Goal: Information Seeking & Learning: Learn about a topic

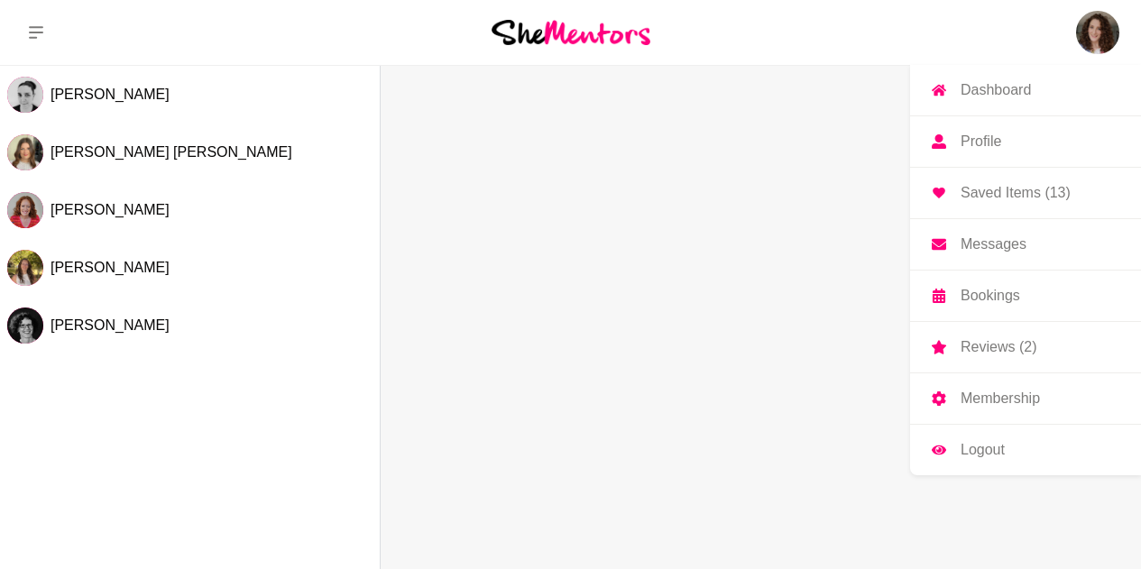
click at [1092, 31] on img at bounding box center [1097, 32] width 43 height 43
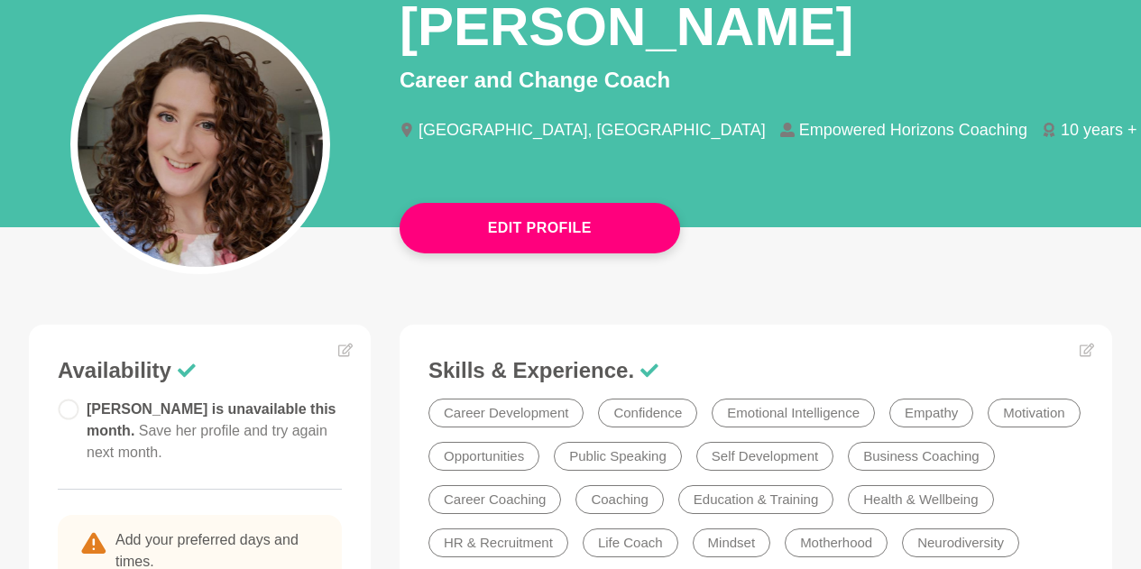
scroll to position [90, 0]
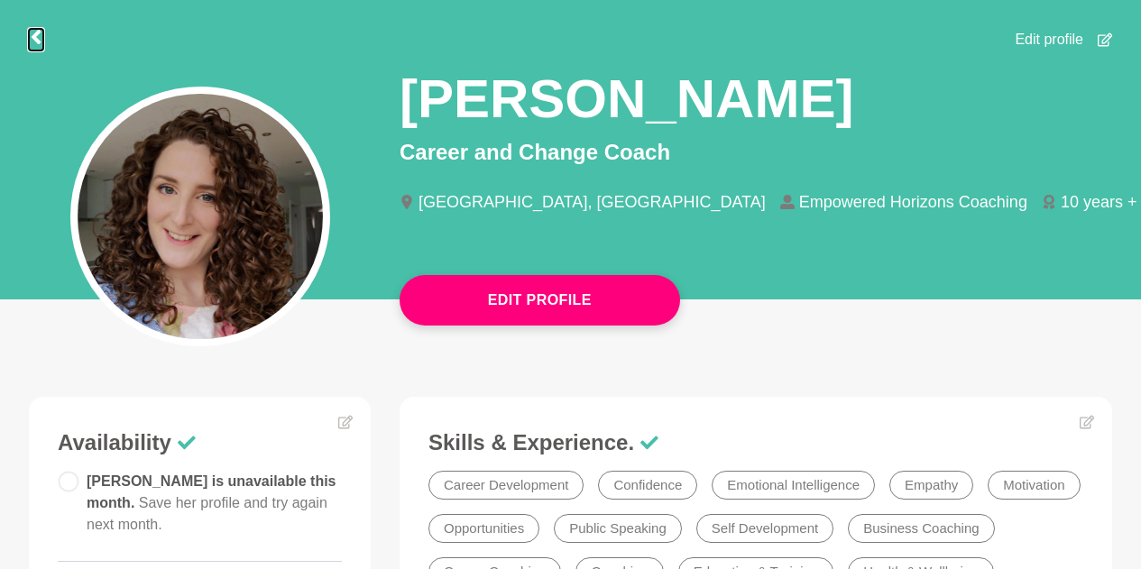
click at [32, 35] on icon at bounding box center [36, 37] width 14 height 14
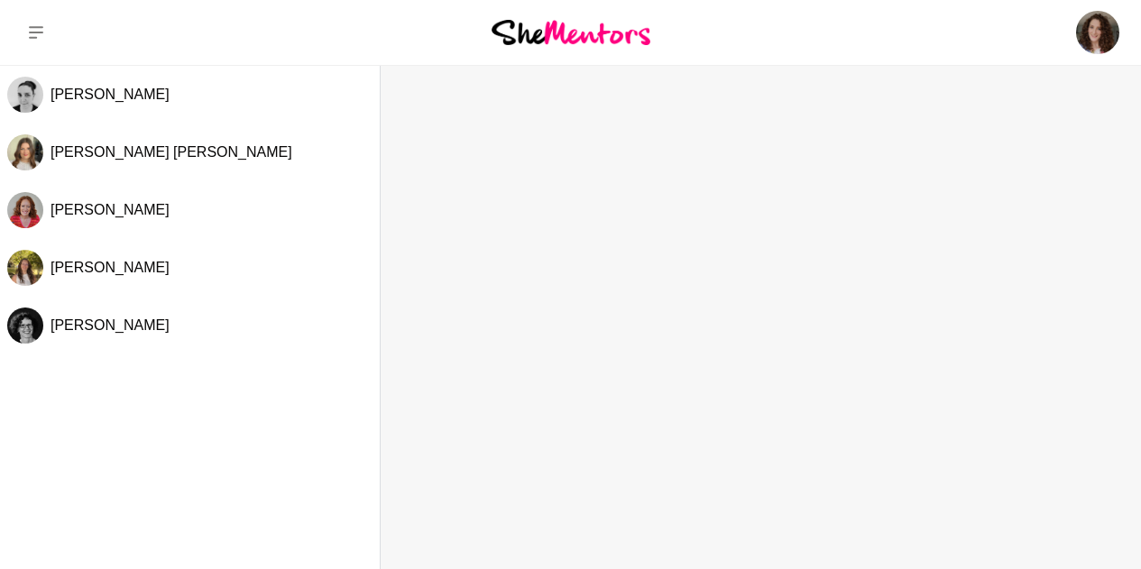
click at [533, 34] on img at bounding box center [570, 32] width 159 height 24
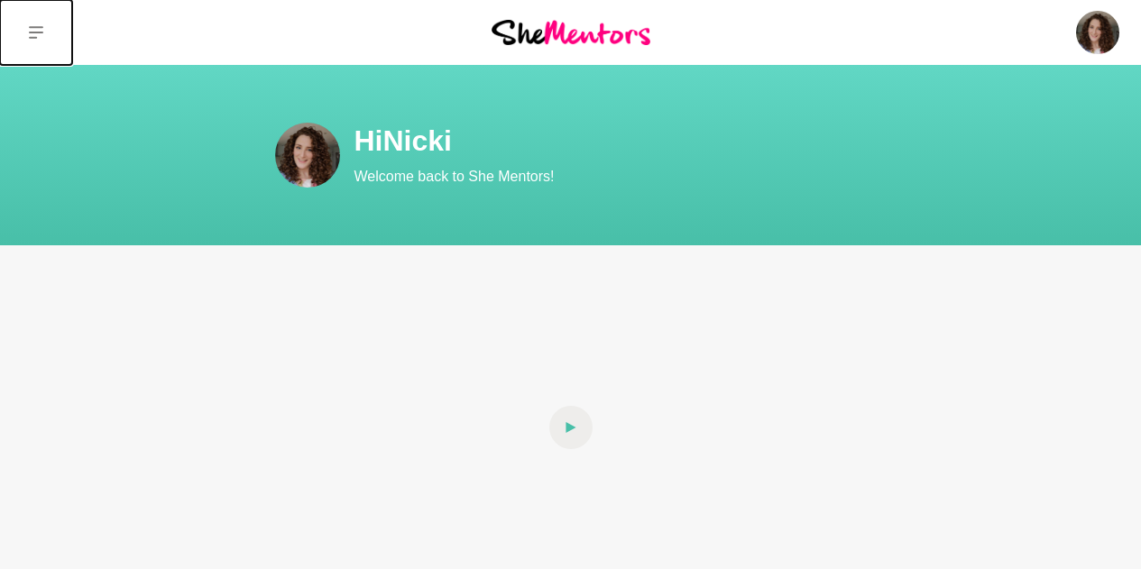
click at [30, 35] on icon at bounding box center [36, 32] width 14 height 14
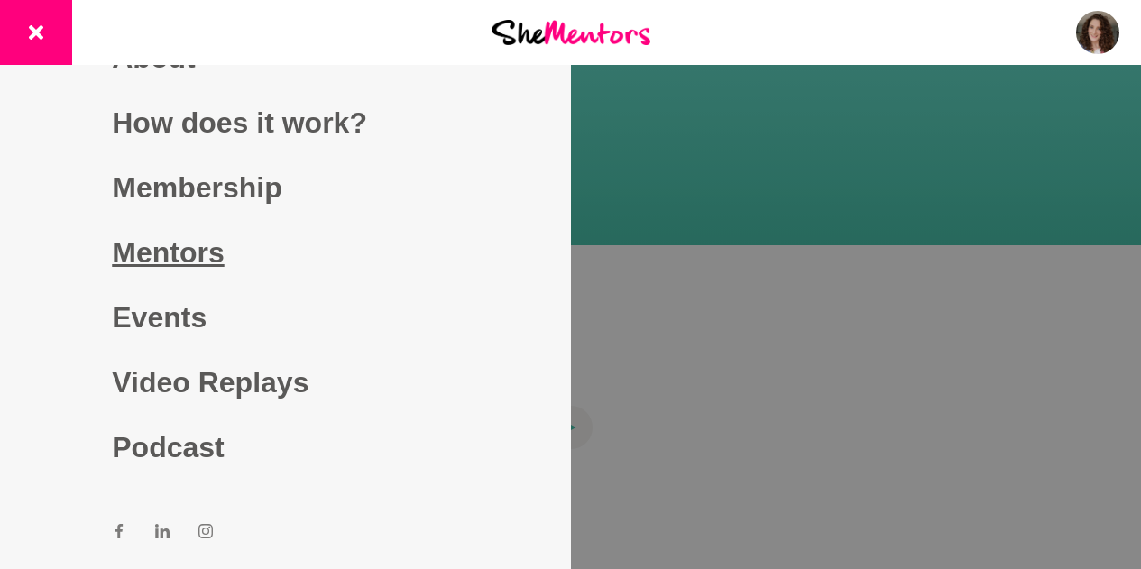
click at [176, 252] on link "Mentors" at bounding box center [285, 252] width 346 height 65
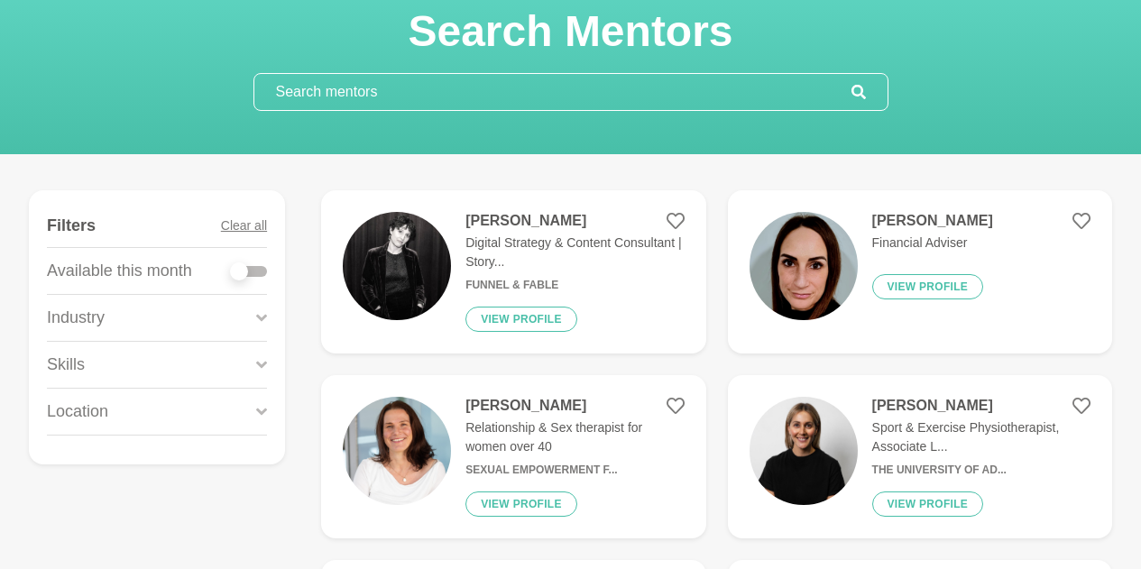
scroll to position [180, 0]
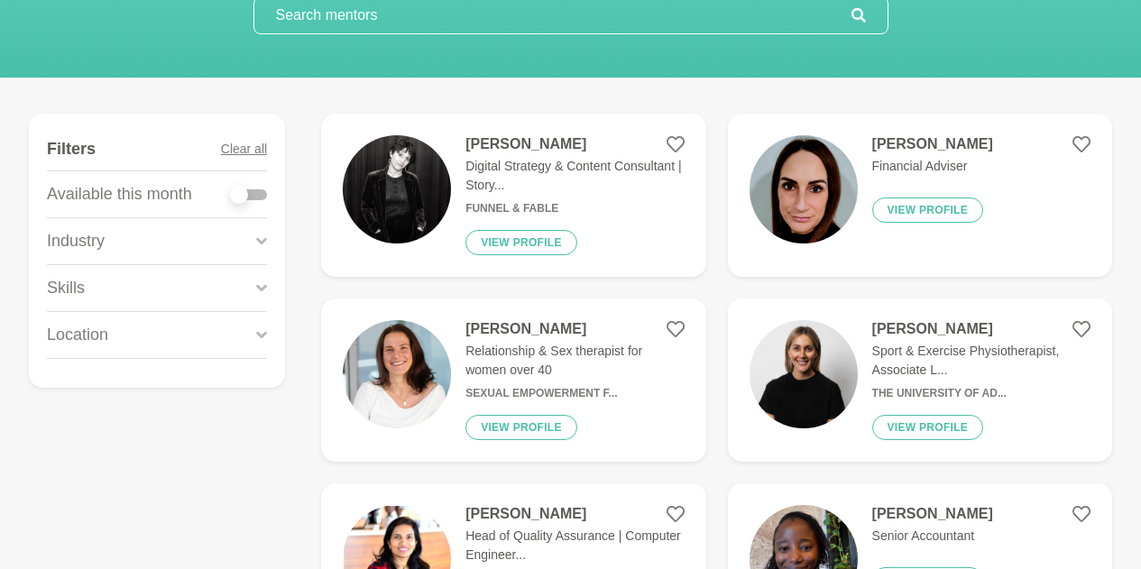
click at [258, 239] on icon at bounding box center [261, 240] width 11 height 7
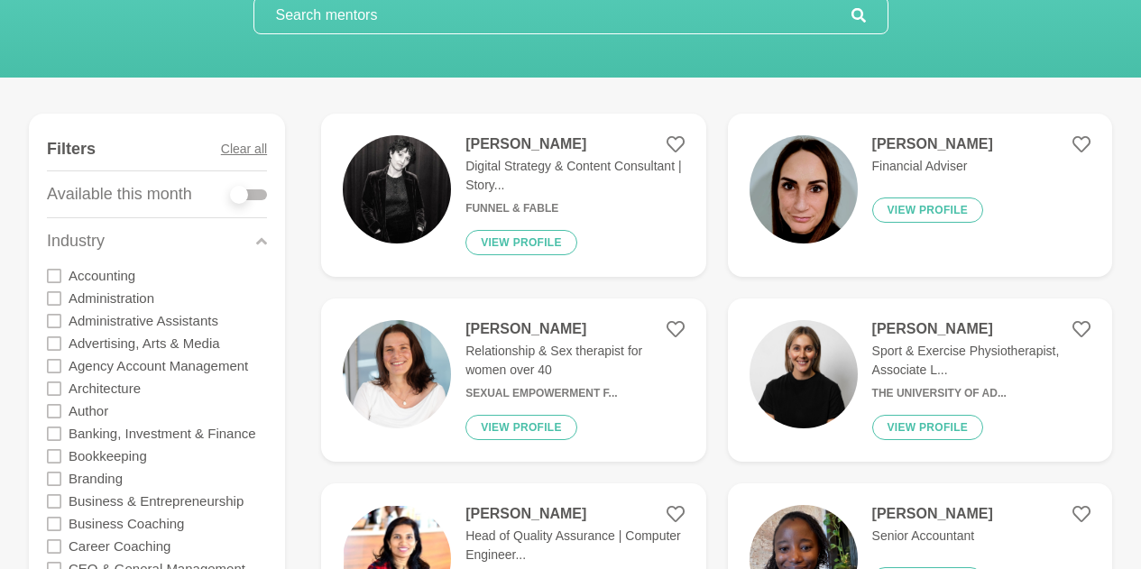
click at [258, 247] on icon at bounding box center [261, 241] width 11 height 24
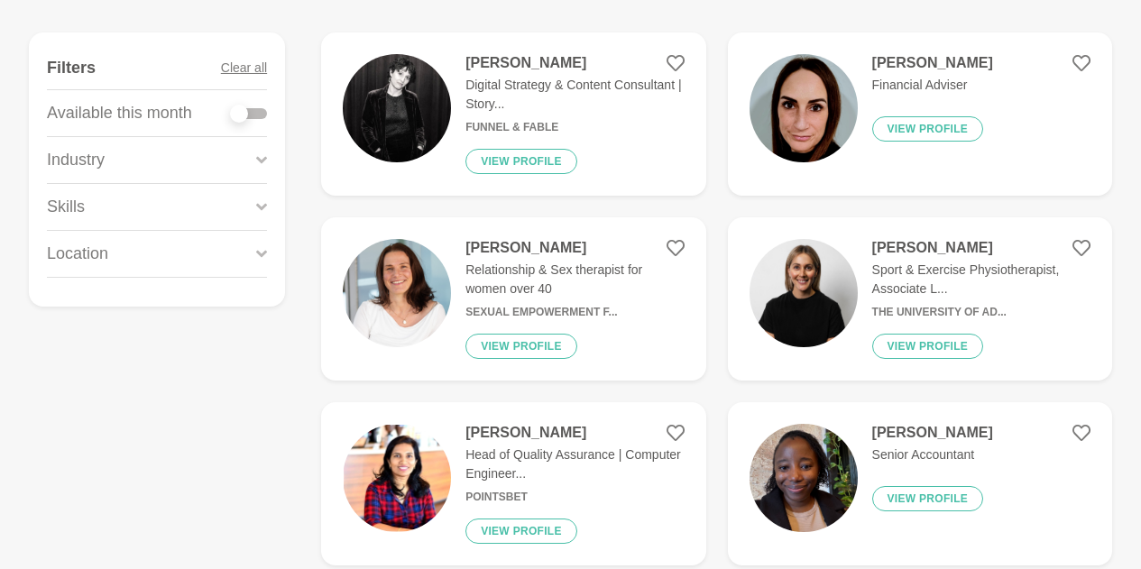
scroll to position [271, 0]
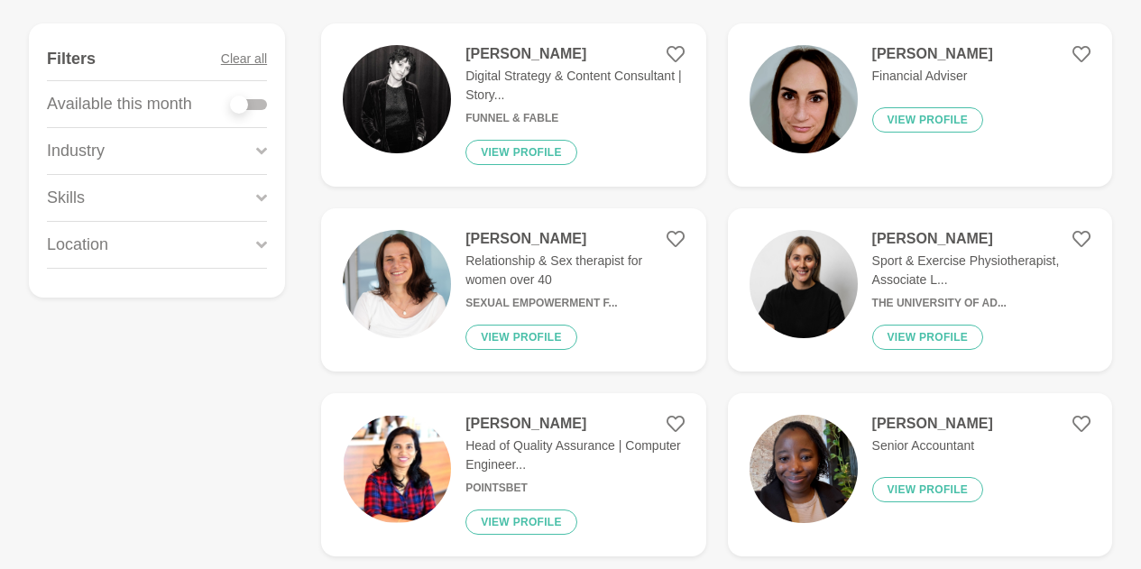
click at [258, 197] on icon at bounding box center [261, 197] width 11 height 7
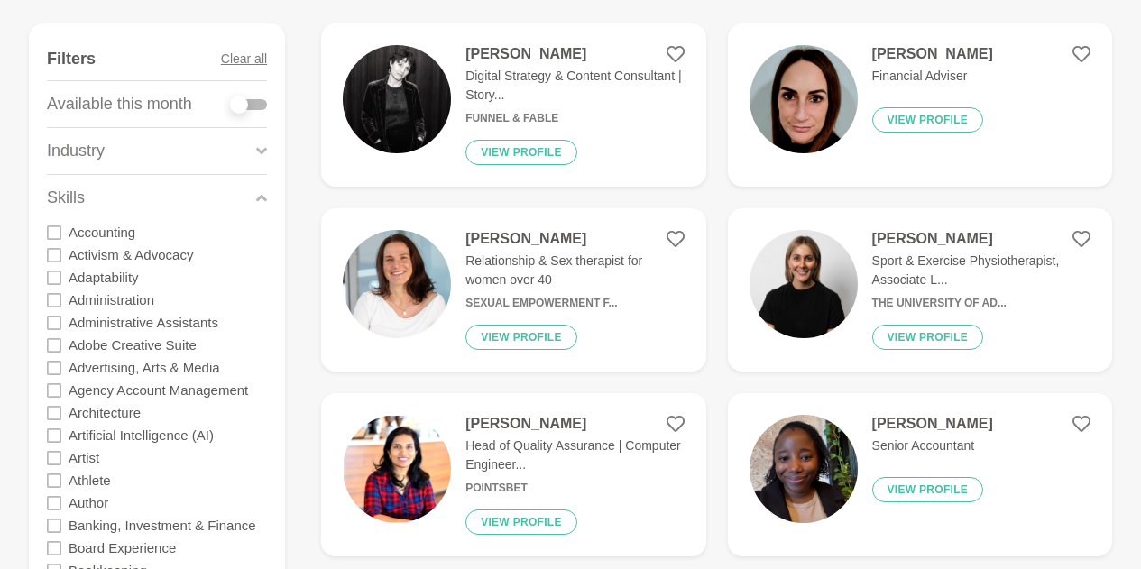
click at [60, 237] on icon at bounding box center [54, 232] width 14 height 14
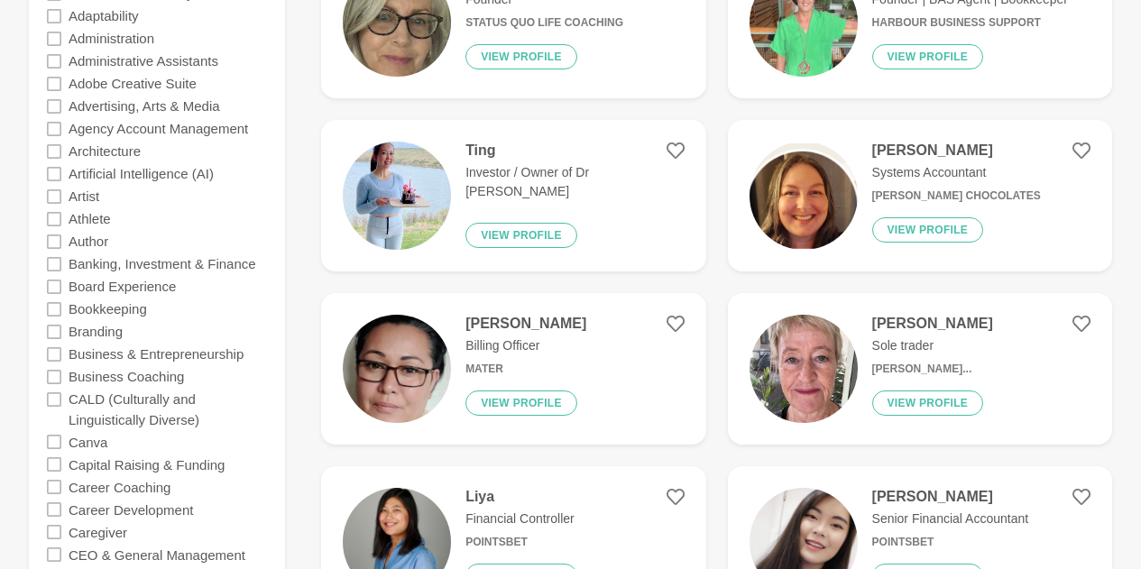
scroll to position [541, 0]
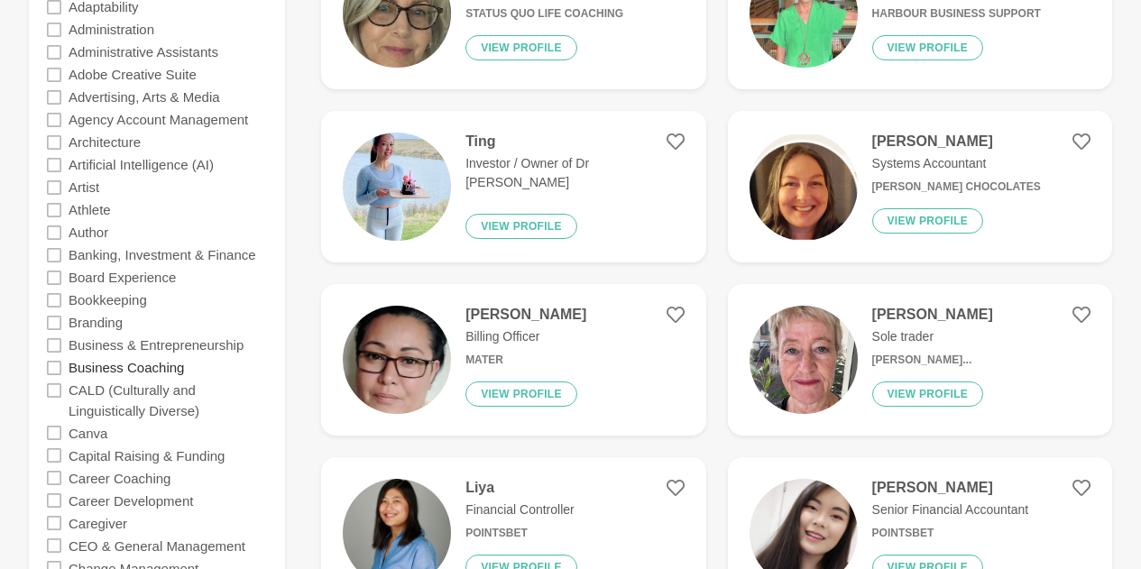
click at [142, 365] on label "Business Coaching" at bounding box center [126, 367] width 115 height 23
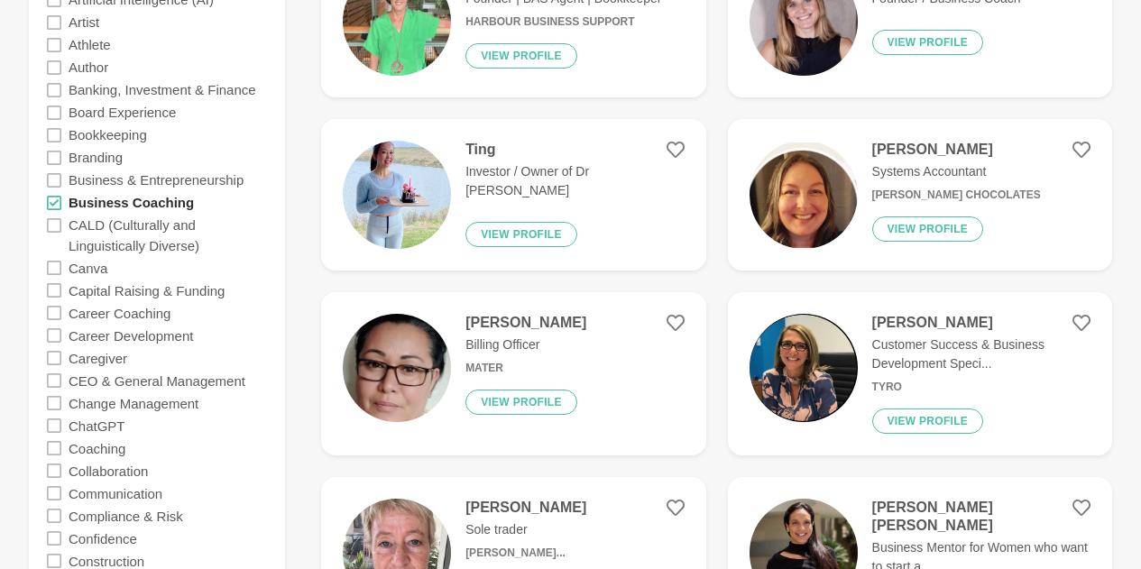
scroll to position [721, 0]
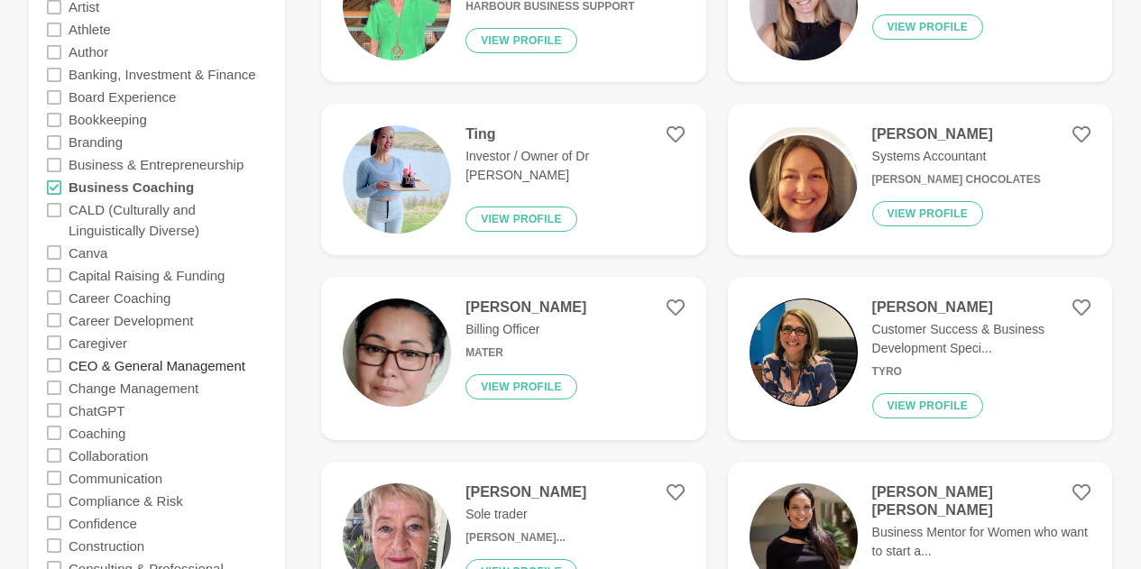
click at [204, 367] on label "CEO & General Management" at bounding box center [157, 364] width 177 height 23
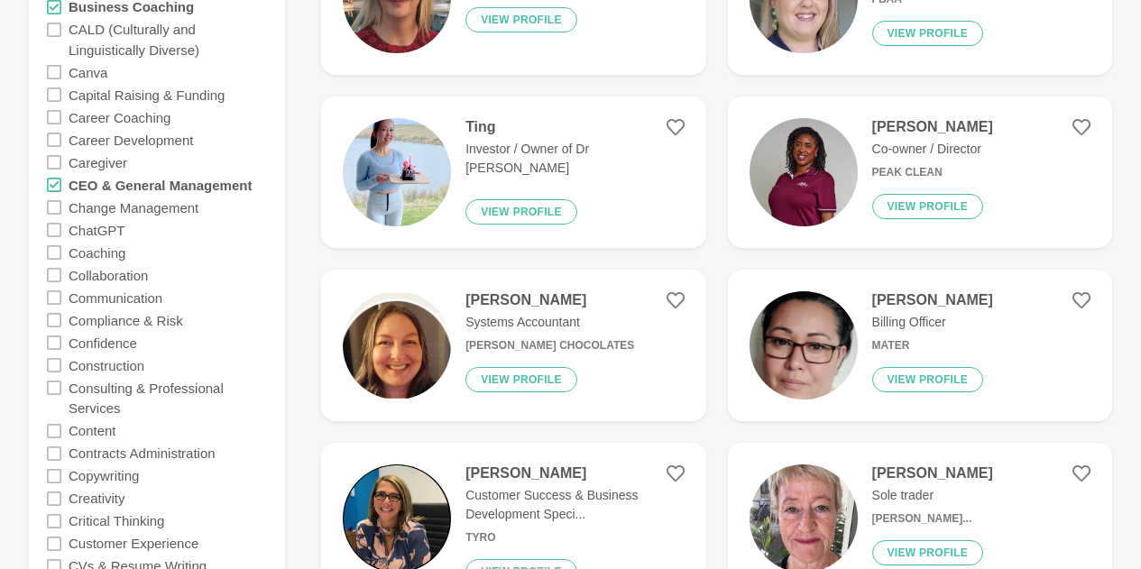
scroll to position [1082, 0]
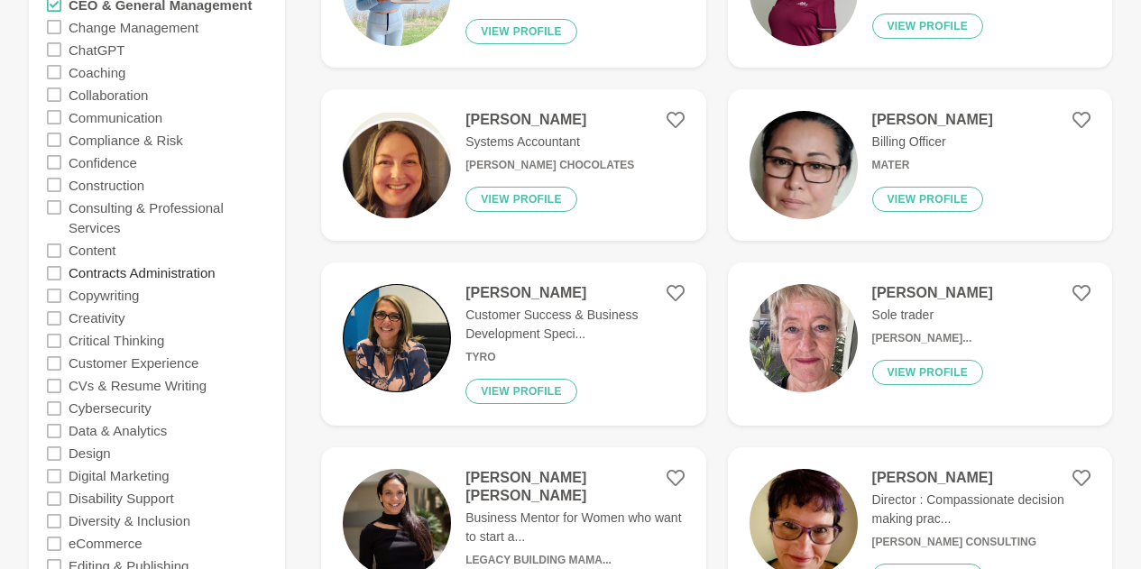
click at [171, 271] on label "Contracts Administration" at bounding box center [142, 273] width 147 height 23
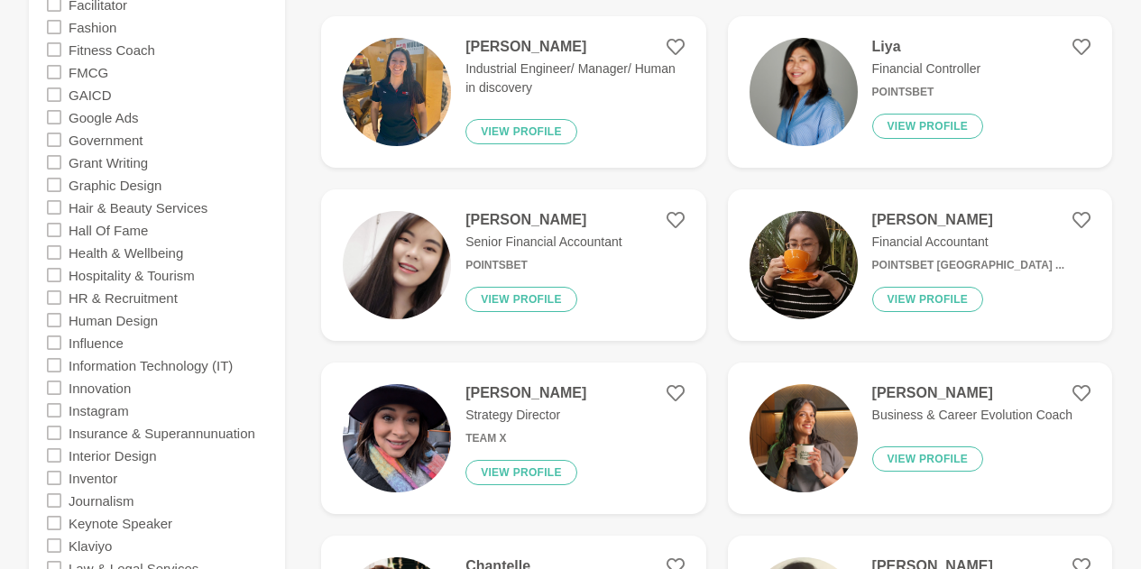
scroll to position [1894, 0]
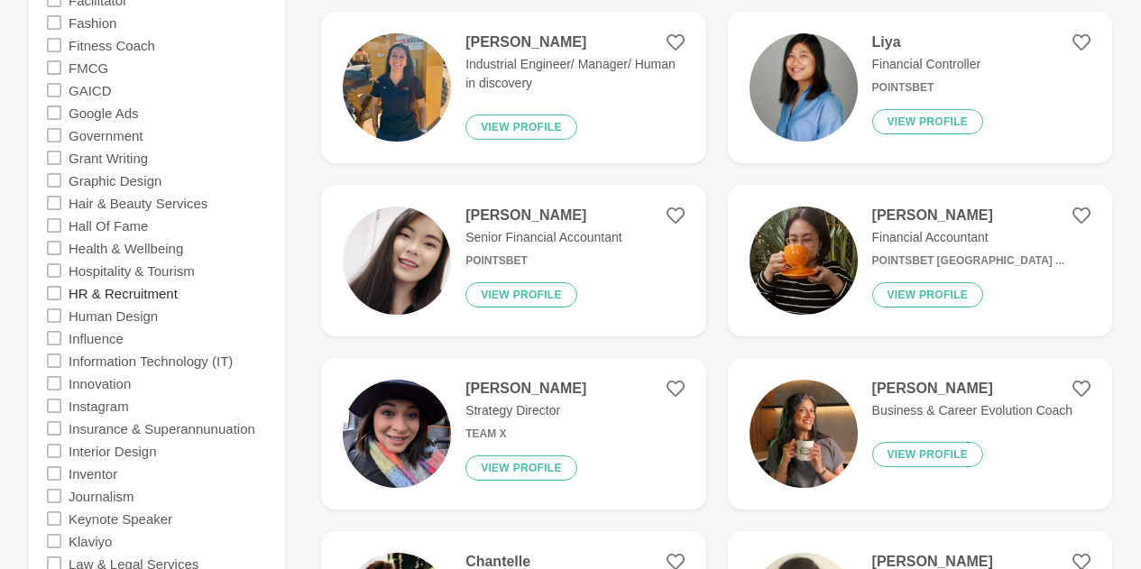
click at [152, 296] on label "HR & Recruitment" at bounding box center [123, 292] width 109 height 23
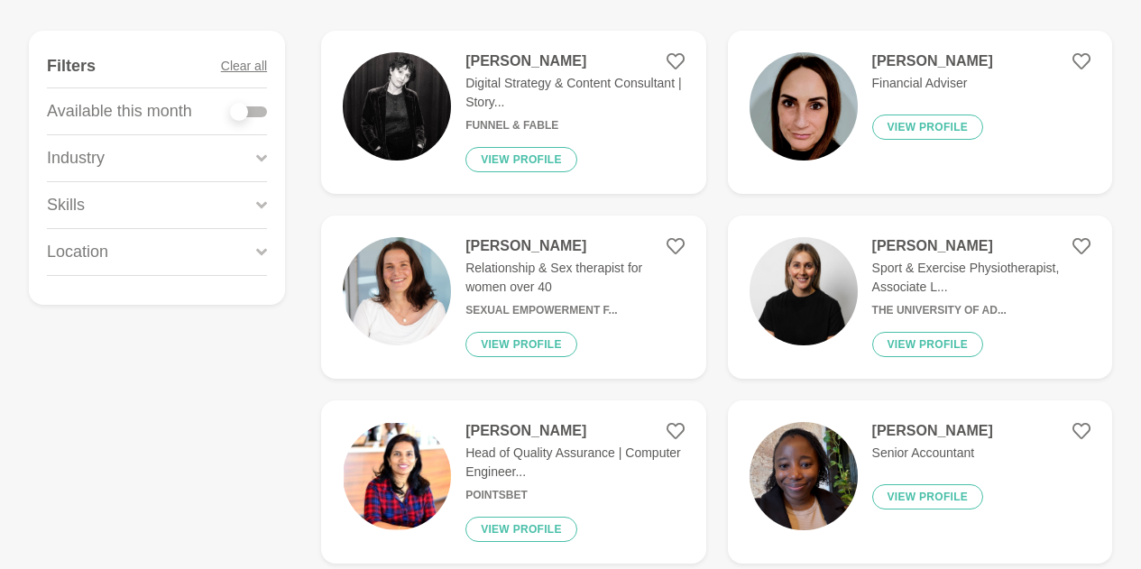
scroll to position [90, 0]
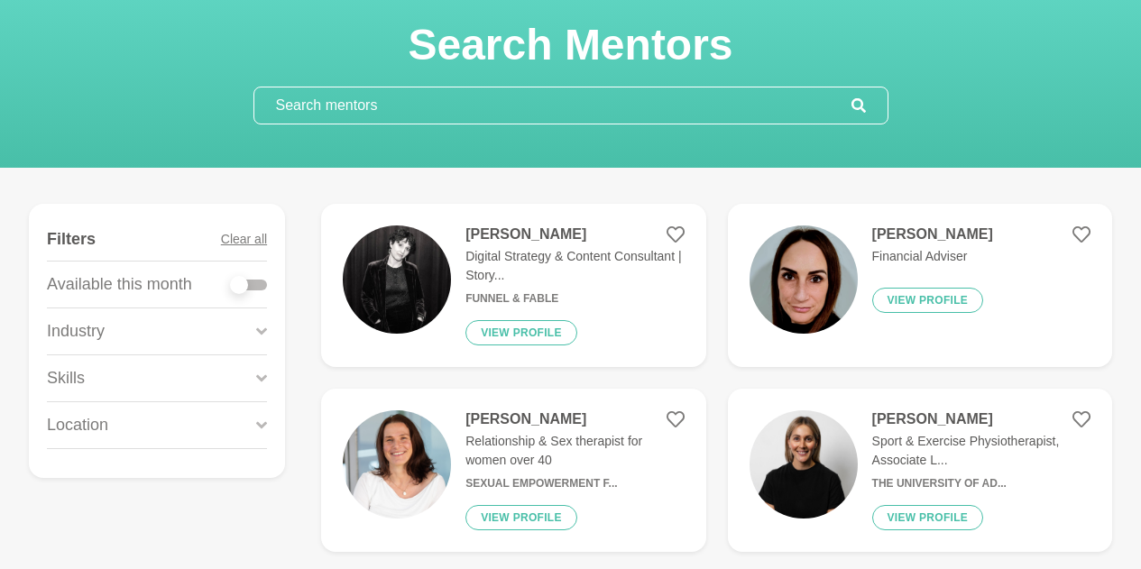
click at [258, 377] on icon at bounding box center [261, 377] width 11 height 7
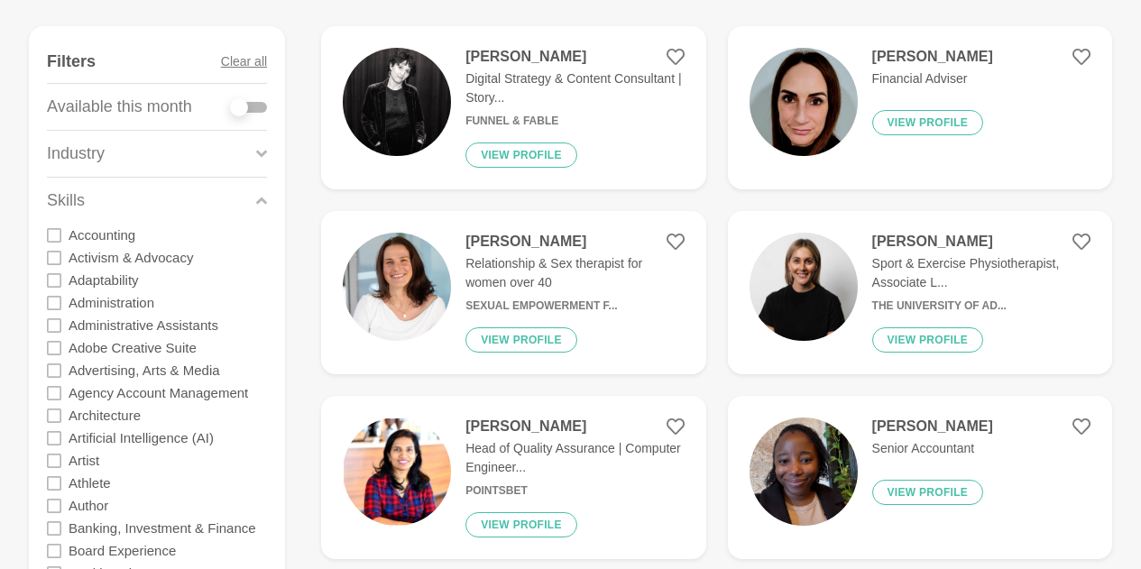
scroll to position [271, 0]
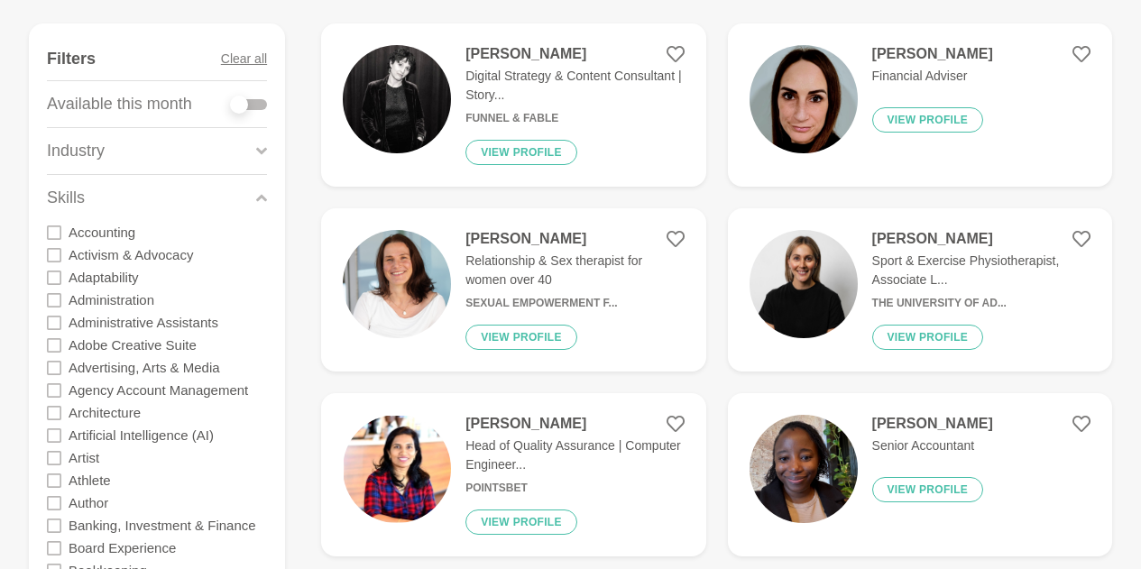
click at [59, 226] on icon at bounding box center [54, 232] width 14 height 14
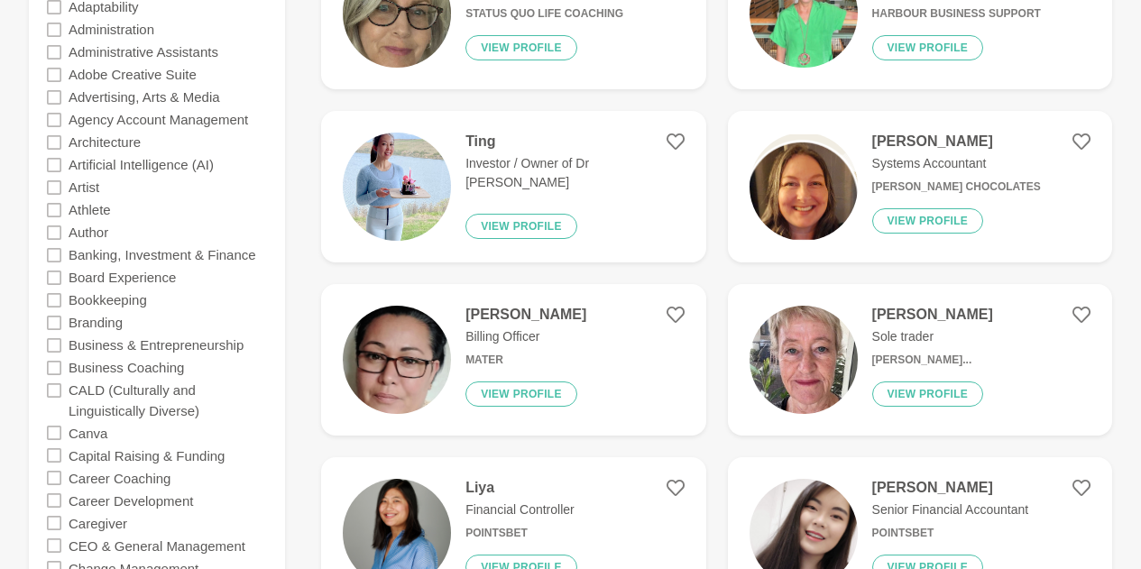
scroll to position [631, 0]
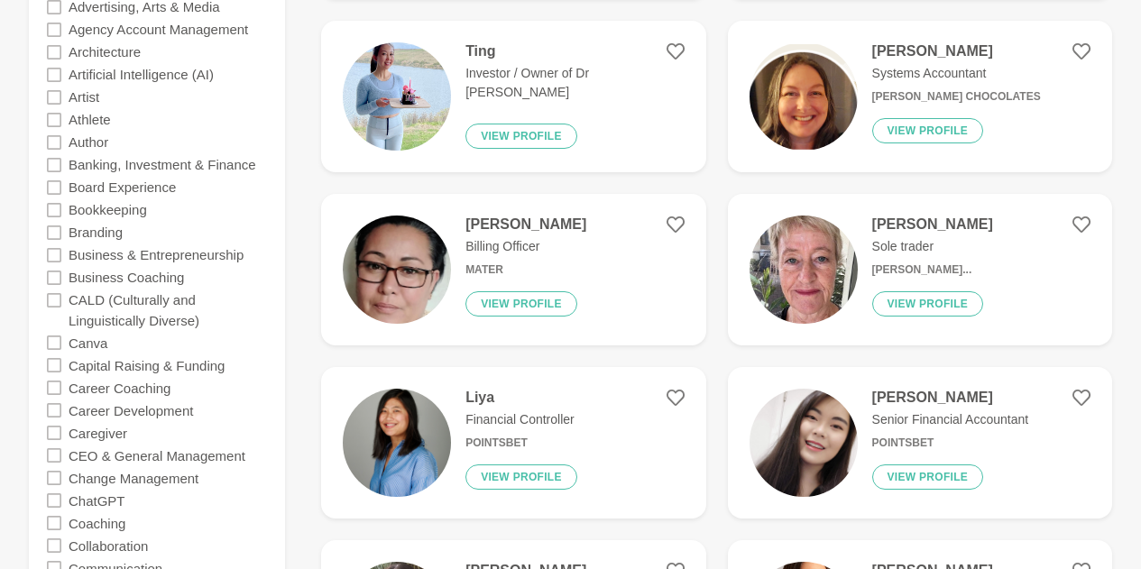
click at [54, 255] on icon at bounding box center [54, 255] width 14 height 14
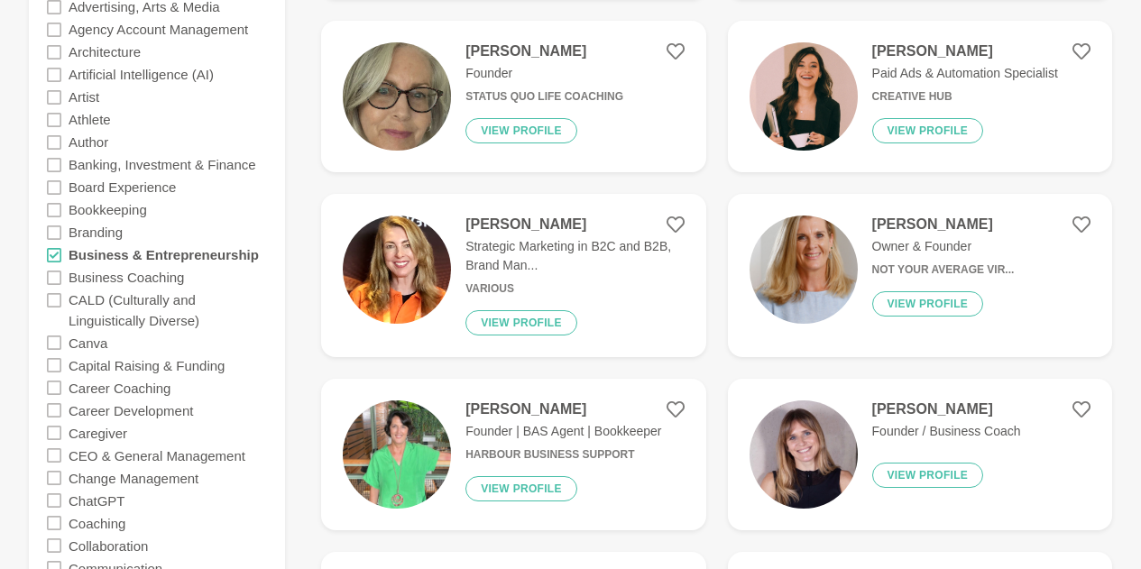
click at [53, 278] on icon at bounding box center [54, 278] width 14 height 14
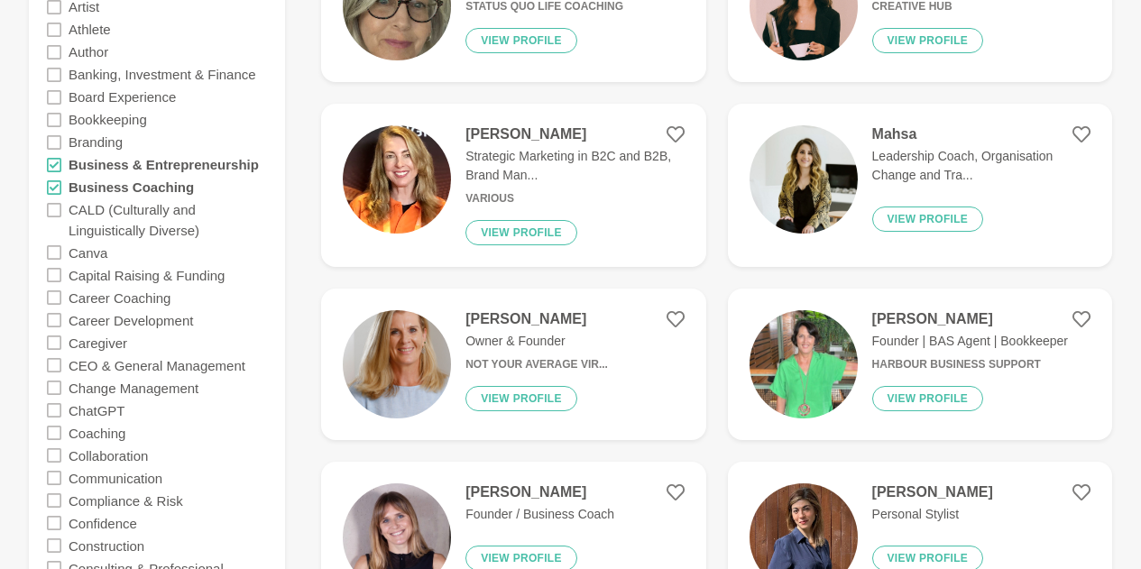
scroll to position [902, 0]
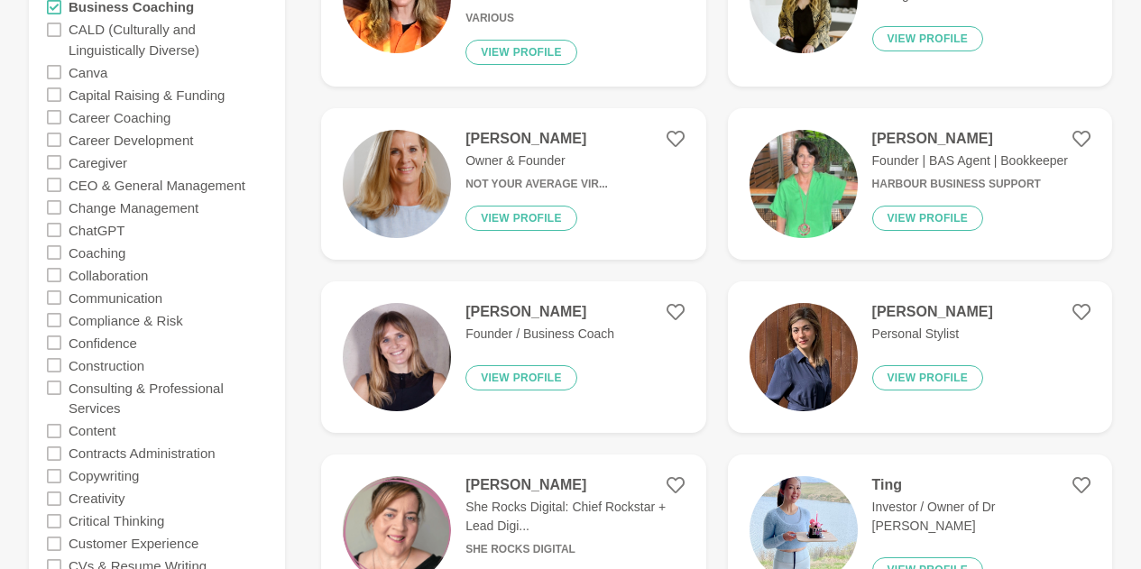
click at [53, 186] on icon at bounding box center [54, 185] width 14 height 14
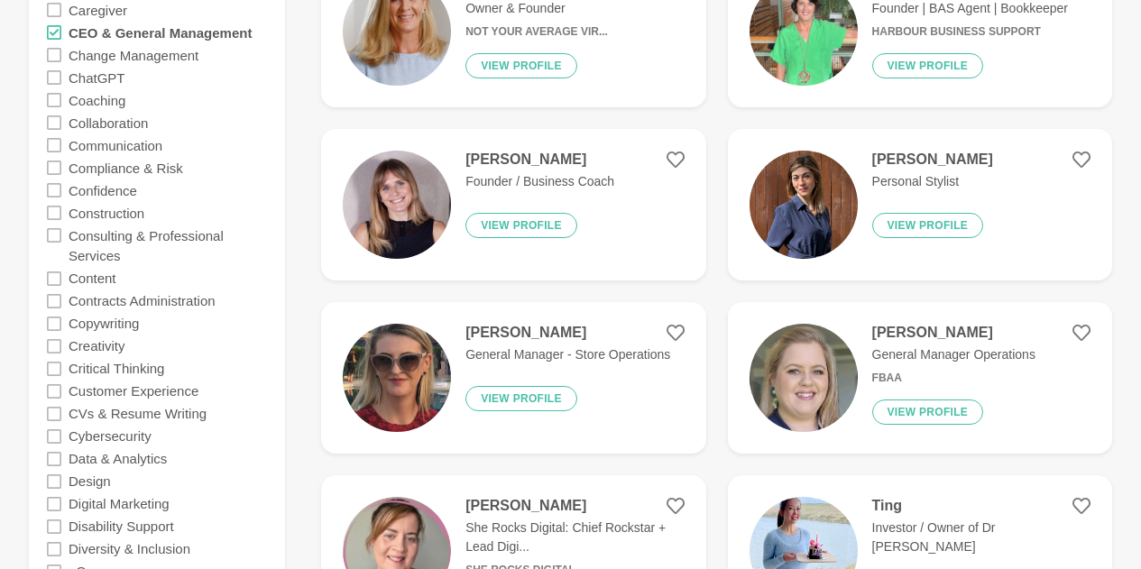
scroll to position [1082, 0]
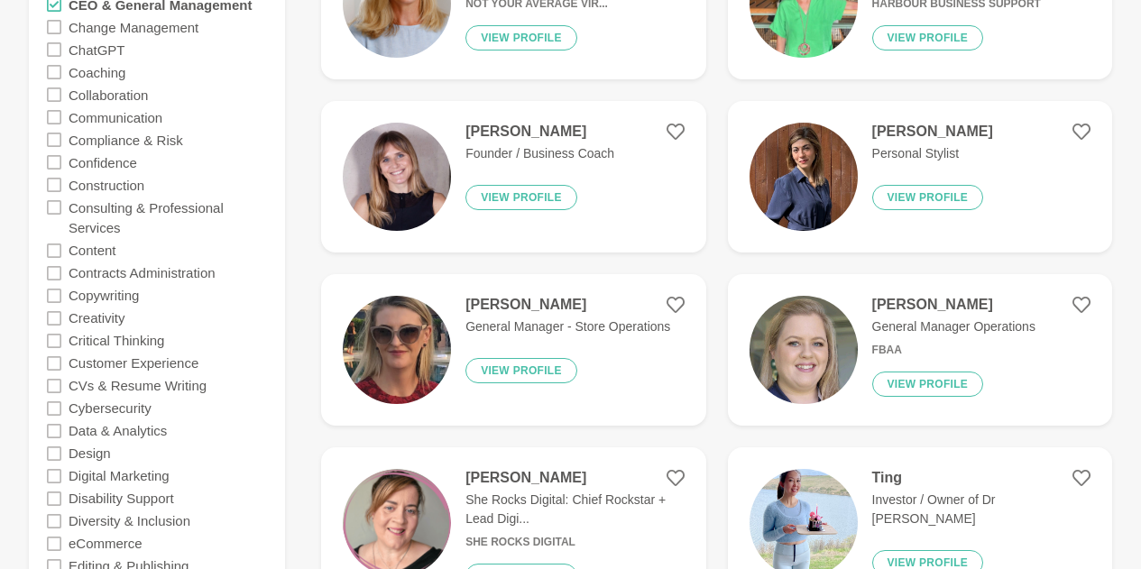
click at [51, 270] on icon at bounding box center [54, 273] width 14 height 14
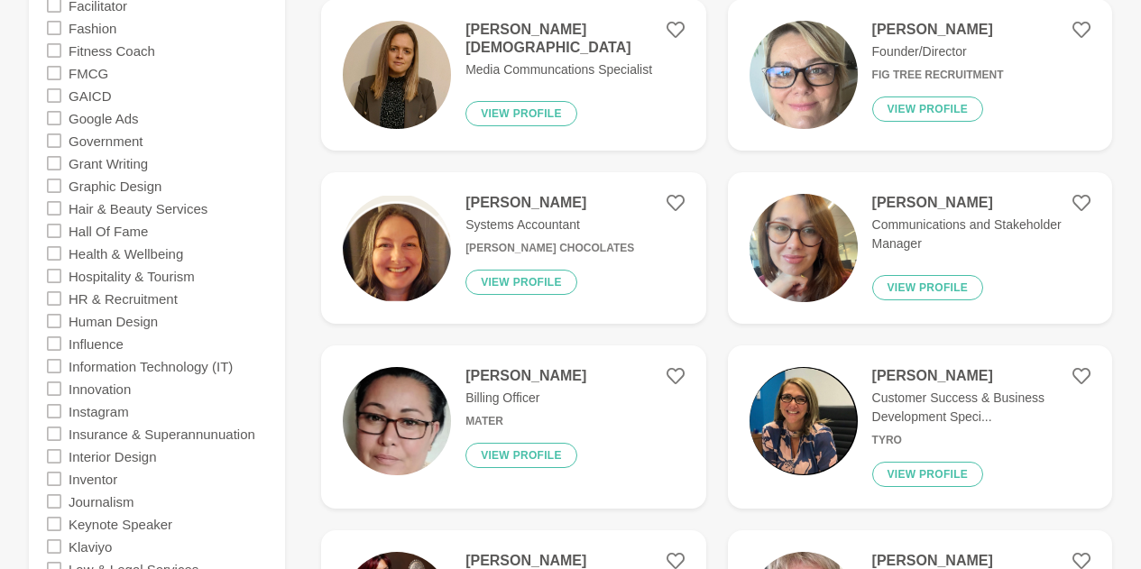
scroll to position [1894, 0]
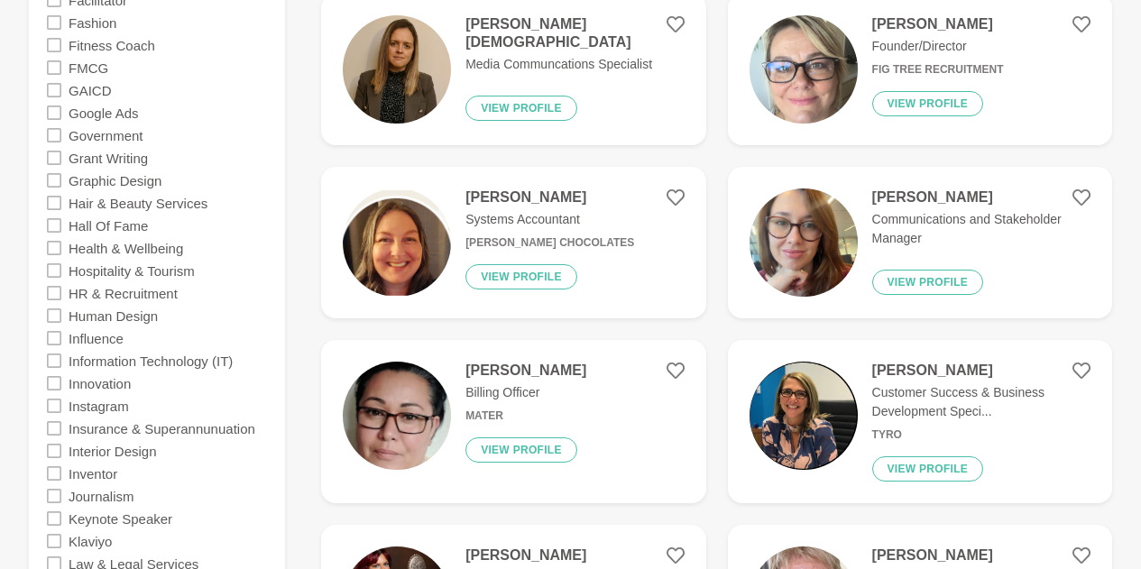
click at [50, 295] on icon at bounding box center [54, 293] width 14 height 14
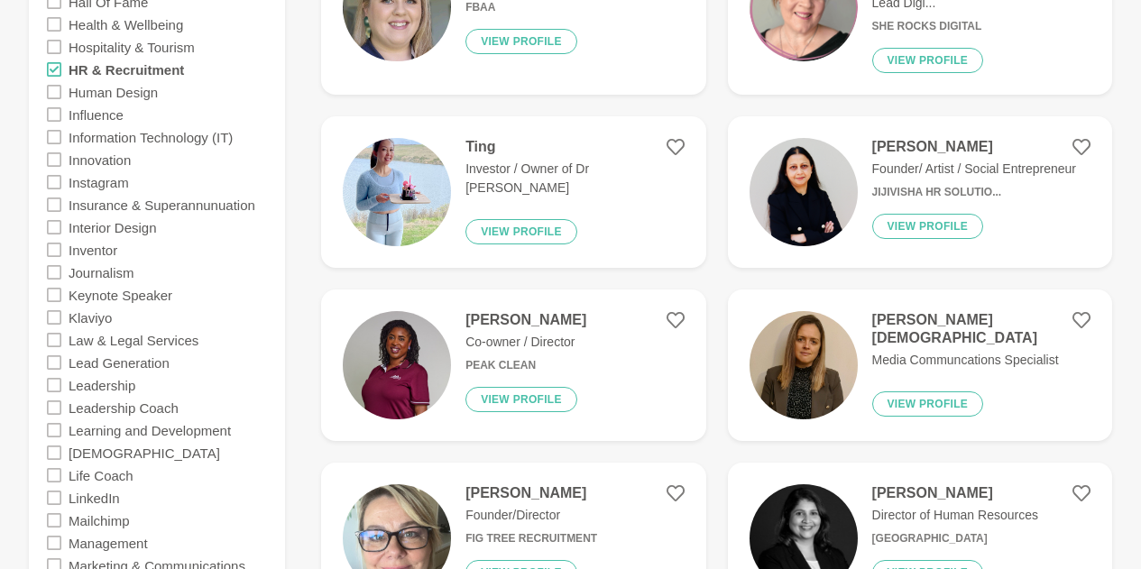
scroll to position [2164, 0]
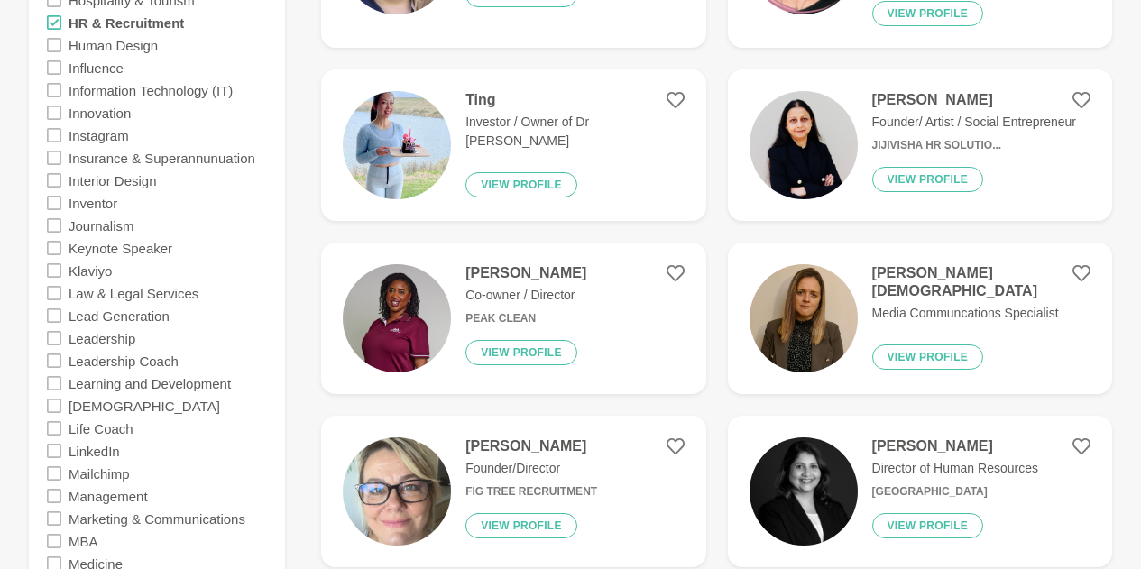
click at [52, 293] on icon at bounding box center [54, 293] width 14 height 14
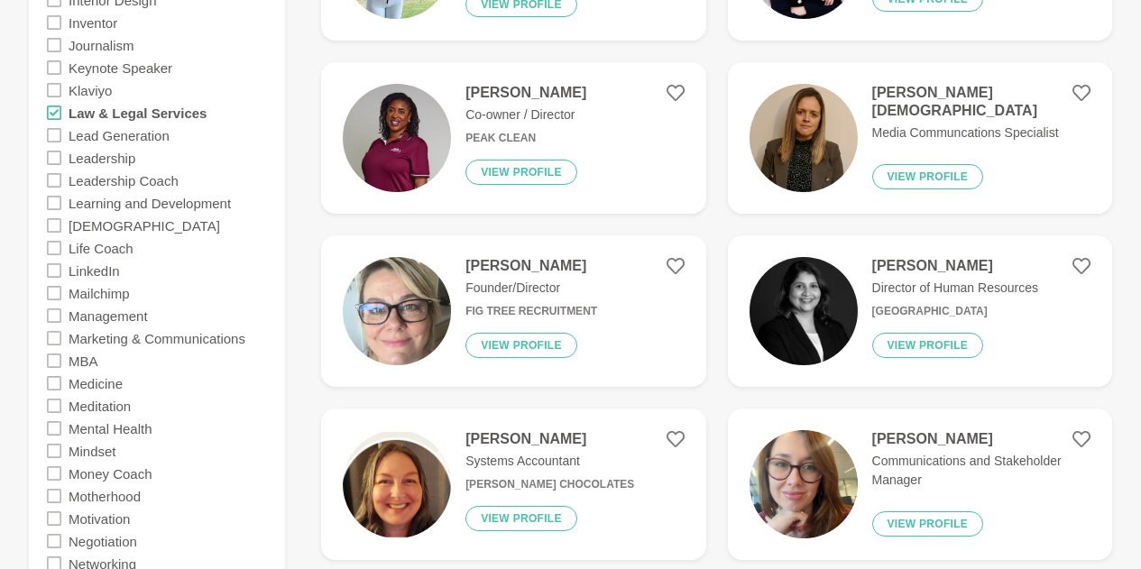
scroll to position [2525, 0]
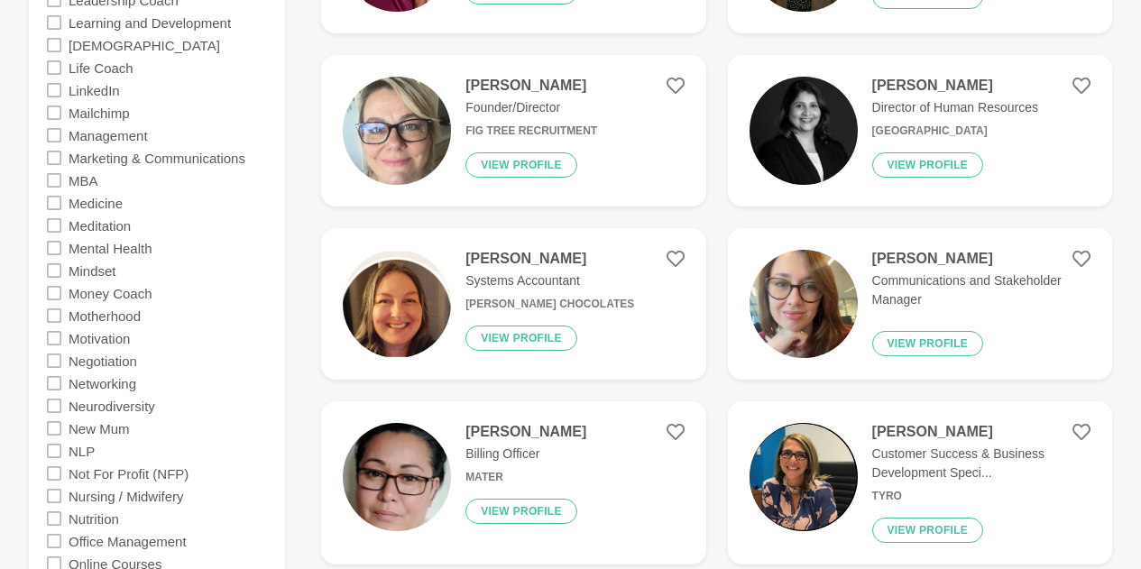
click at [53, 135] on icon at bounding box center [54, 135] width 14 height 14
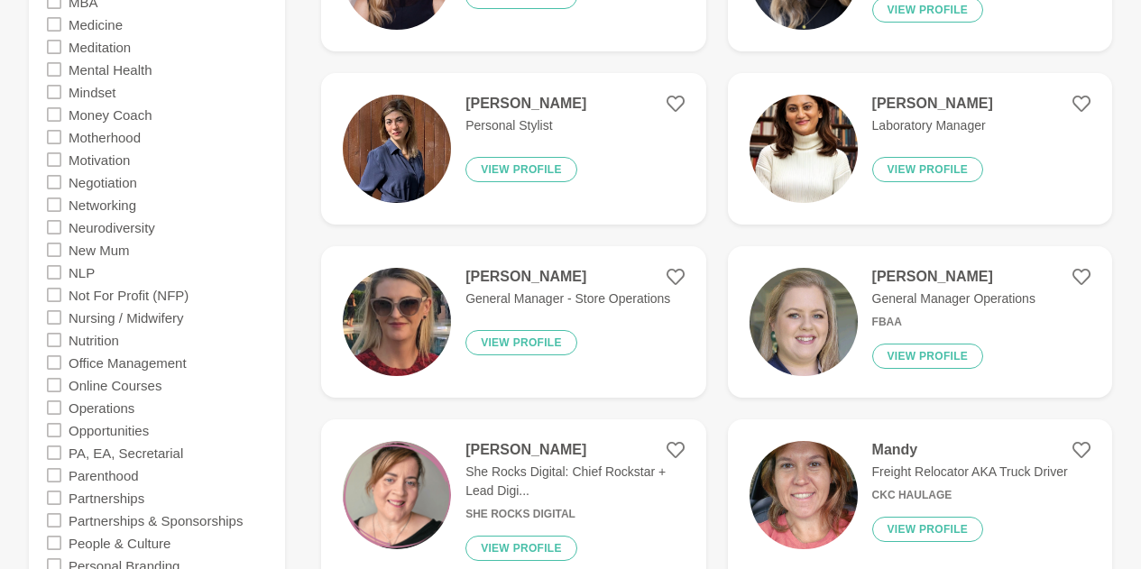
scroll to position [2705, 0]
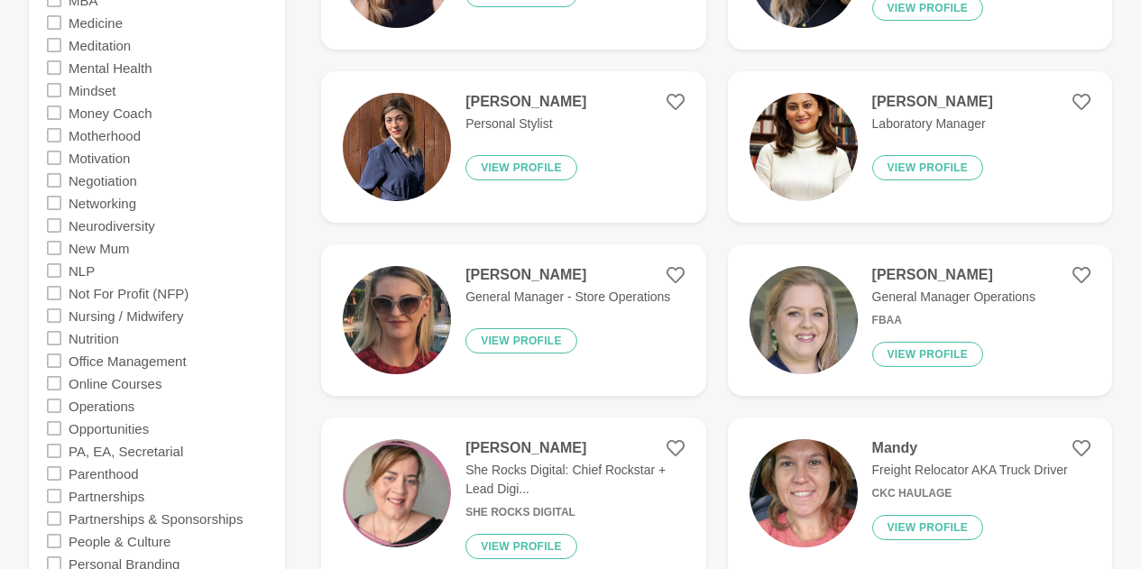
click at [51, 179] on icon at bounding box center [54, 180] width 14 height 14
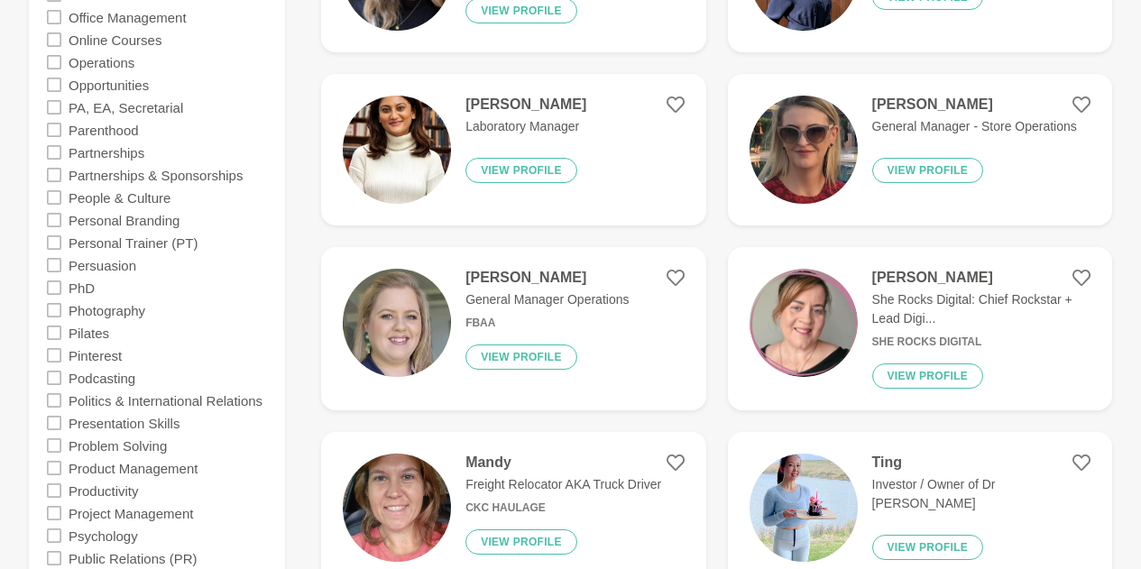
scroll to position [3066, 0]
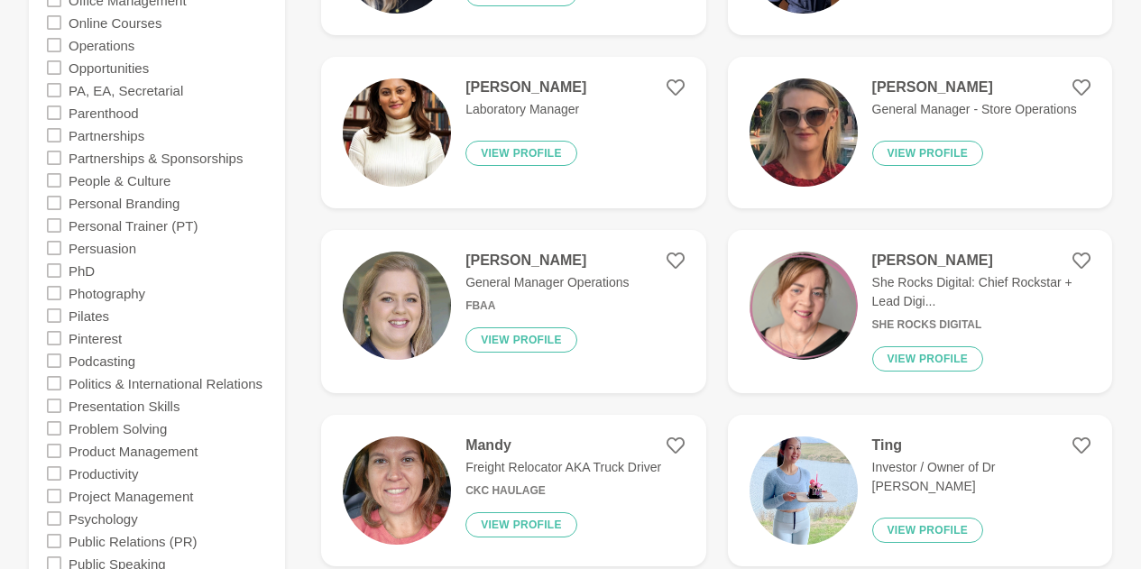
click at [53, 247] on icon at bounding box center [54, 248] width 14 height 14
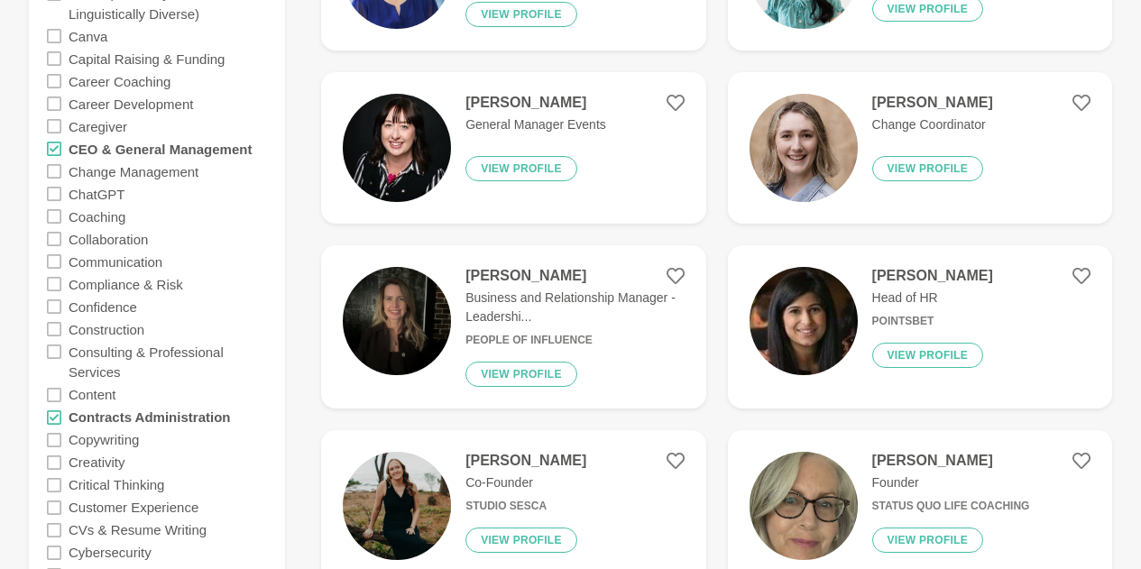
scroll to position [812, 0]
